Goal: Go to known website: Access a specific website the user already knows

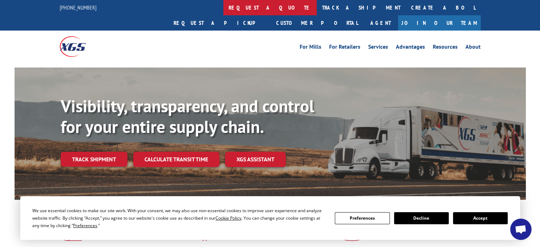
click at [223, 9] on link "request a quote" at bounding box center [269, 7] width 93 height 15
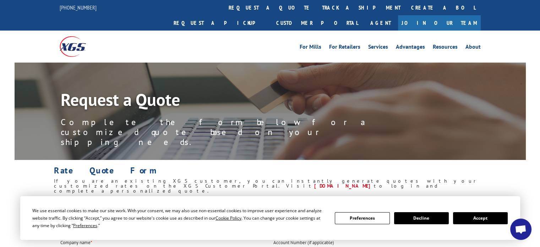
click at [468, 217] on button "Accept" at bounding box center [480, 218] width 55 height 12
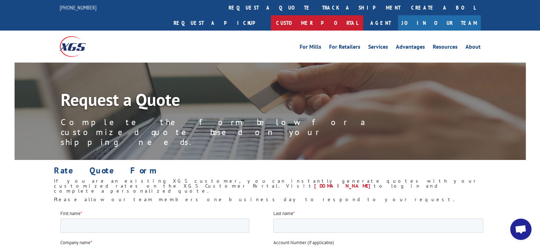
click at [363, 15] on link "Customer Portal" at bounding box center [317, 22] width 92 height 15
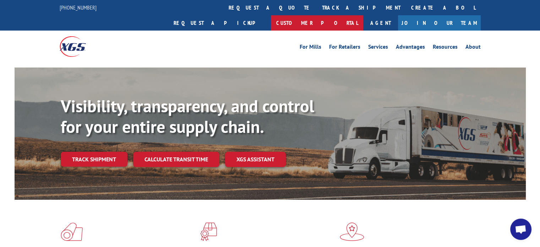
click at [363, 15] on link "Customer Portal" at bounding box center [317, 22] width 92 height 15
